Goal: Transaction & Acquisition: Book appointment/travel/reservation

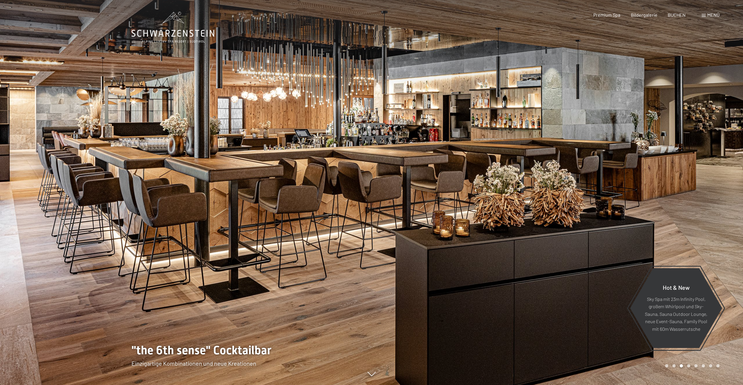
click at [710, 14] on span "Menü" at bounding box center [714, 15] width 12 height 6
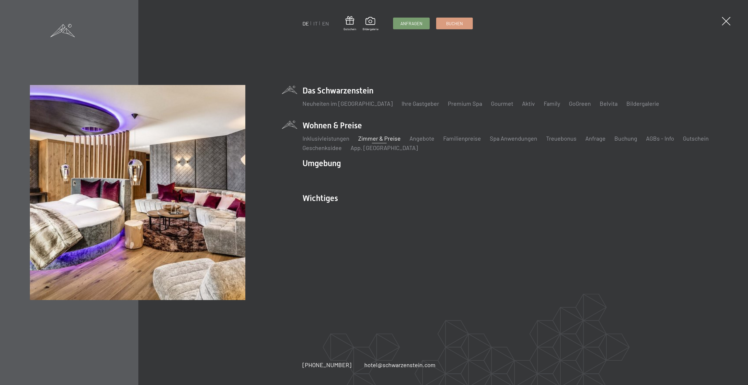
click at [384, 137] on link "Zimmer & Preise" at bounding box center [379, 138] width 42 height 7
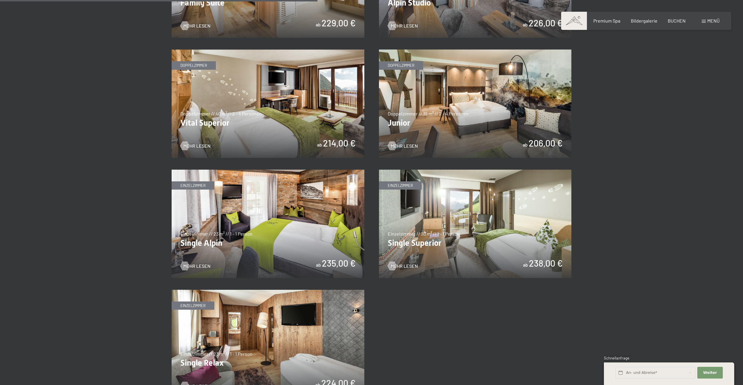
scroll to position [733, 0]
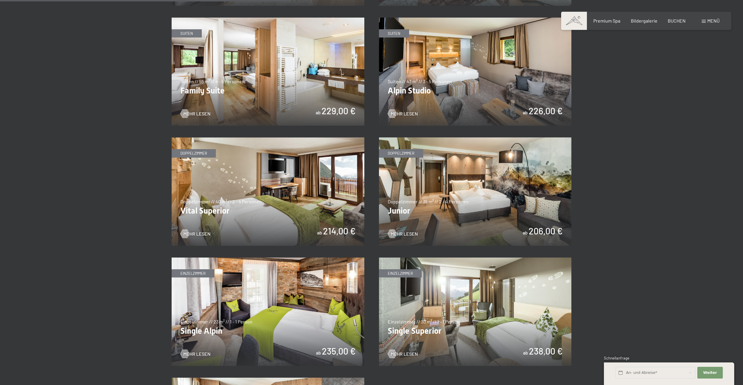
click at [470, 200] on img at bounding box center [475, 191] width 193 height 108
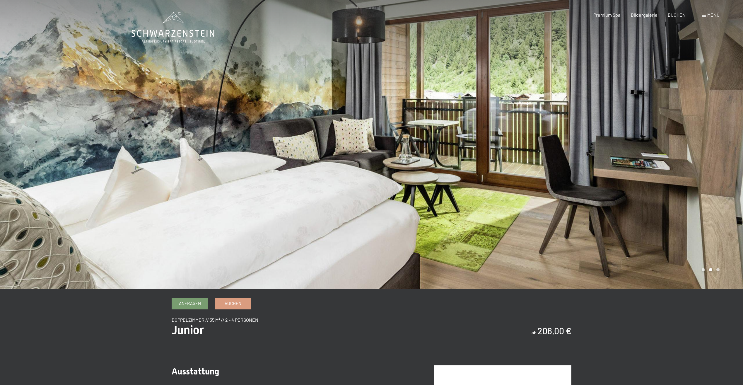
click at [708, 15] on span "Menü" at bounding box center [714, 15] width 12 height 6
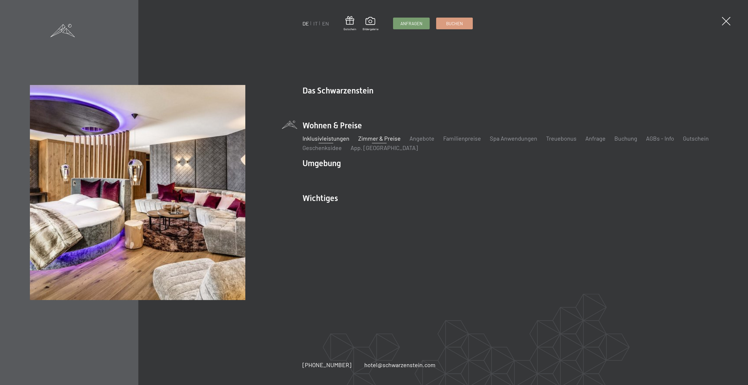
click at [331, 138] on link "Inklusivleistungen" at bounding box center [325, 138] width 47 height 7
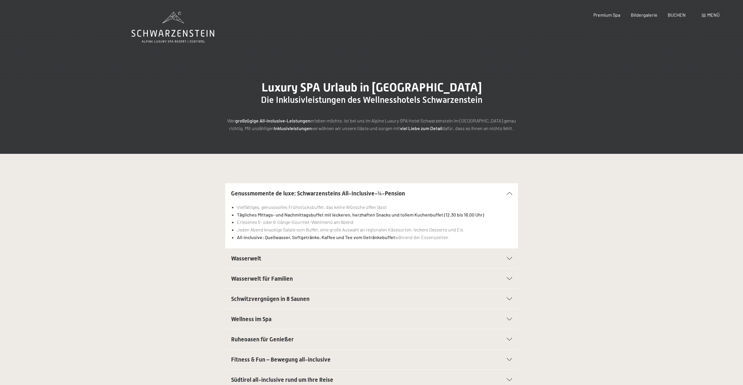
click at [711, 12] on span "Menü" at bounding box center [714, 15] width 12 height 6
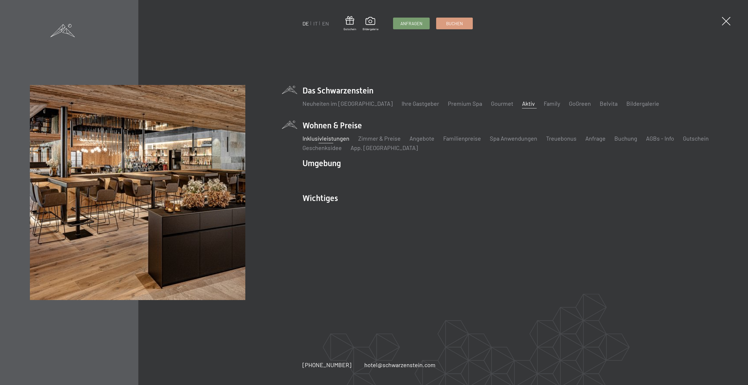
click at [522, 101] on link "Aktiv" at bounding box center [528, 103] width 13 height 7
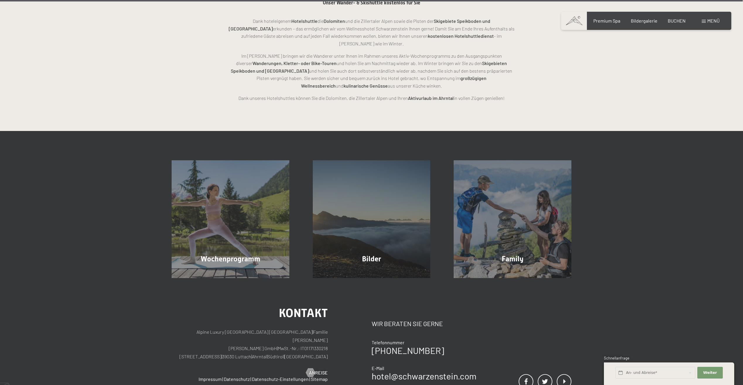
scroll to position [1817, 0]
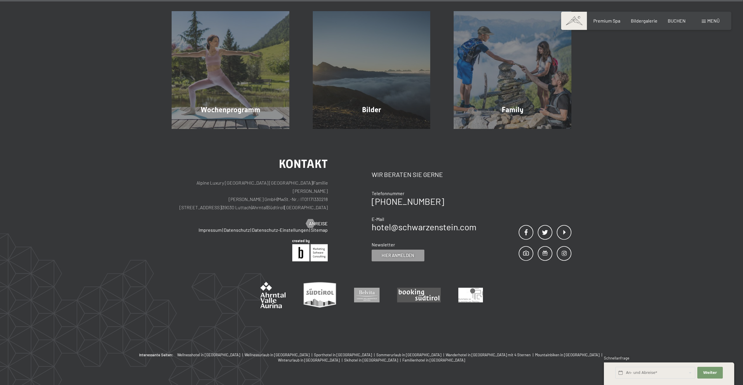
drag, startPoint x: 220, startPoint y: 184, endPoint x: 276, endPoint y: 184, distance: 56.0
click at [276, 184] on p "Alpine Luxury SPA Resort SCHWARZENSTEIN | Familie Zimmerhofer Otmar Zimmerhofer…" at bounding box center [250, 195] width 156 height 33
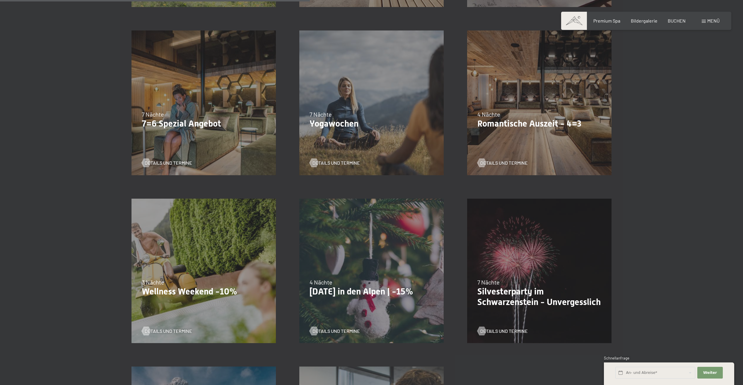
scroll to position [440, 0]
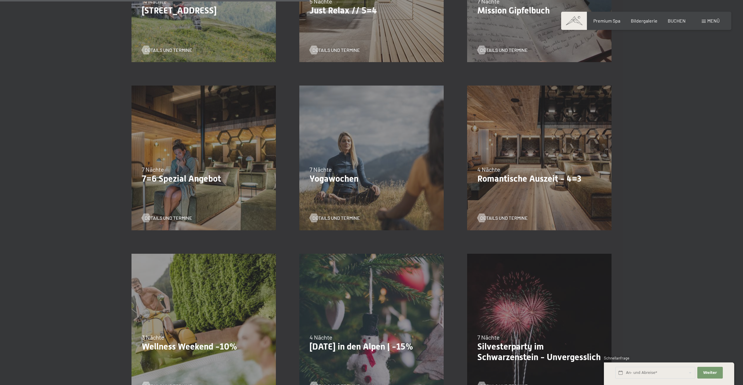
click at [569, 150] on div "09.11.–05.12.2025 08.12.–19.12.2025 11.01.–23.01.2026 08.03.–27.03.2026 29.03.–…" at bounding box center [540, 158] width 168 height 168
click at [523, 217] on span "Details und Termine" at bounding box center [509, 218] width 47 height 6
